Goal: Task Accomplishment & Management: Use online tool/utility

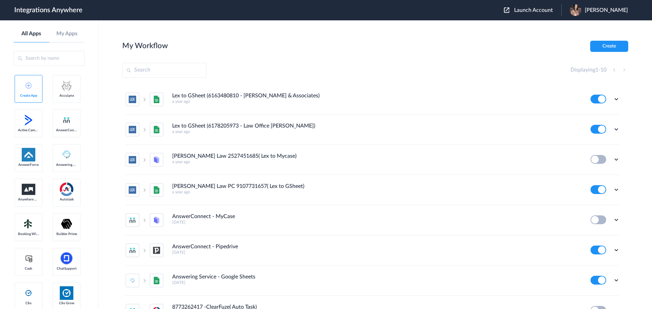
click at [538, 9] on span "Launch Account" at bounding box center [533, 9] width 39 height 5
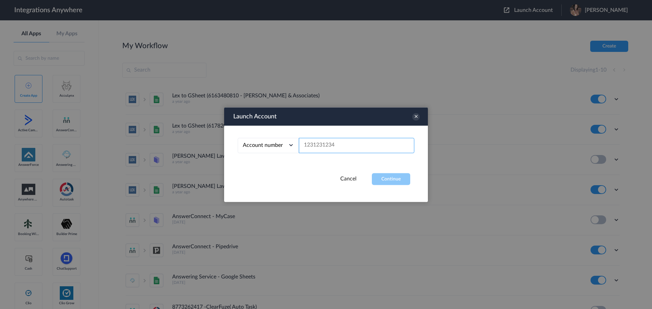
click at [354, 149] on input "text" at bounding box center [356, 145] width 115 height 15
paste input "9102213333"
type input "9102213333"
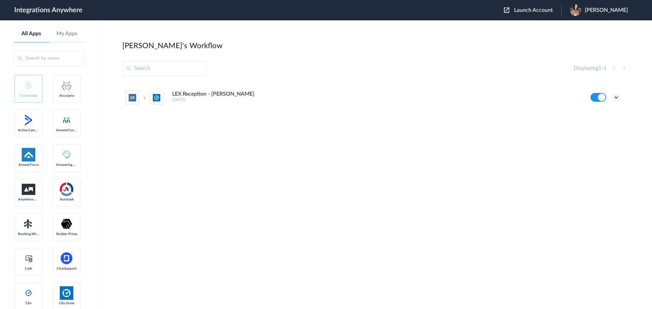
click at [613, 97] on icon at bounding box center [616, 97] width 7 height 7
click at [586, 112] on link "Edit" at bounding box center [588, 113] width 16 height 5
click at [598, 96] on button at bounding box center [598, 97] width 16 height 9
click at [371, 160] on div "LEX Reception - Clio Grow [DATE] Edit Task history Delete" at bounding box center [375, 134] width 506 height 102
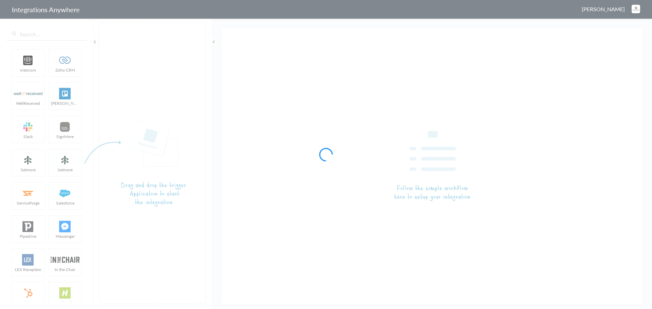
type input "LEX Reception - [PERSON_NAME]"
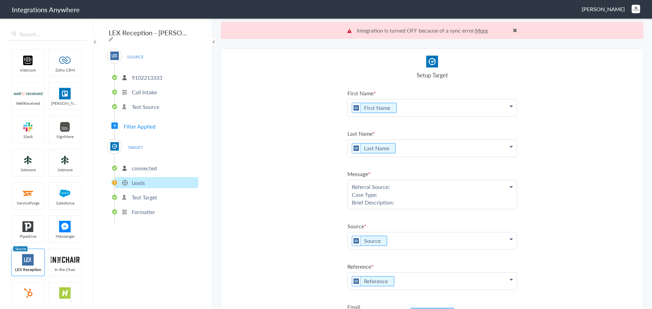
click at [144, 126] on span "Filter Applied" at bounding box center [140, 127] width 32 height 8
